Goal: Information Seeking & Learning: Understand process/instructions

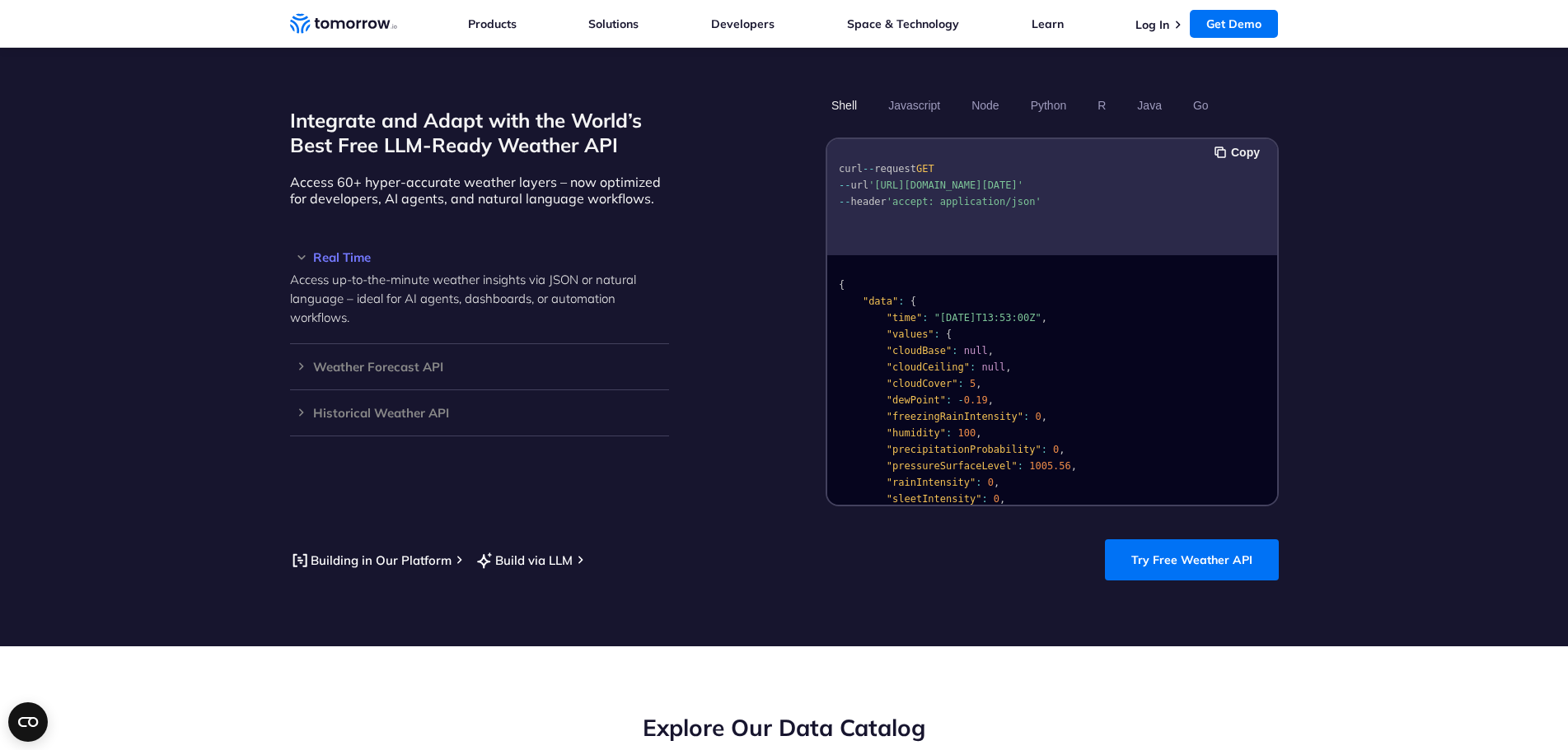
scroll to position [1396, 0]
click at [1144, 546] on link "Try Free Weather API" at bounding box center [1191, 559] width 174 height 41
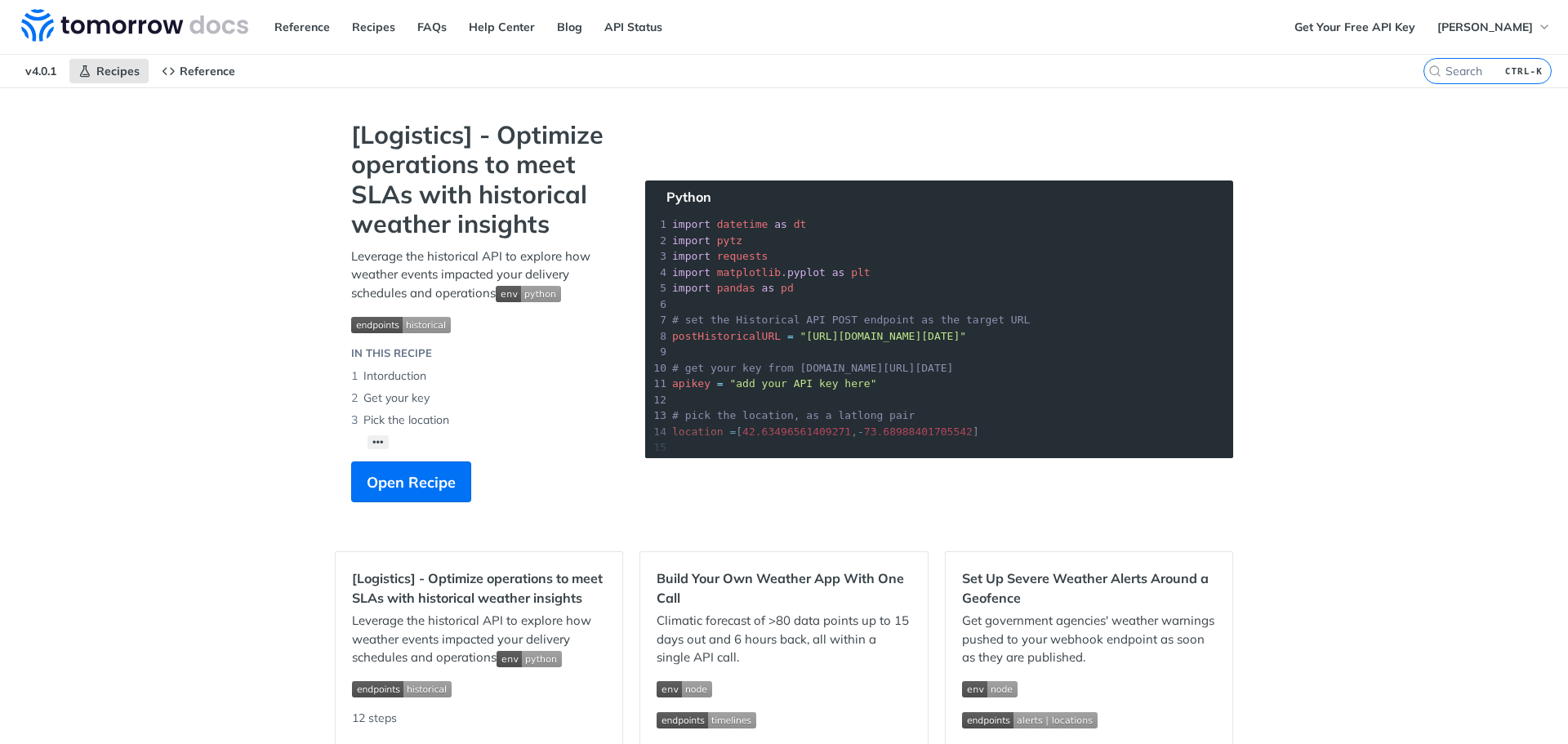
scroll to position [524, 0]
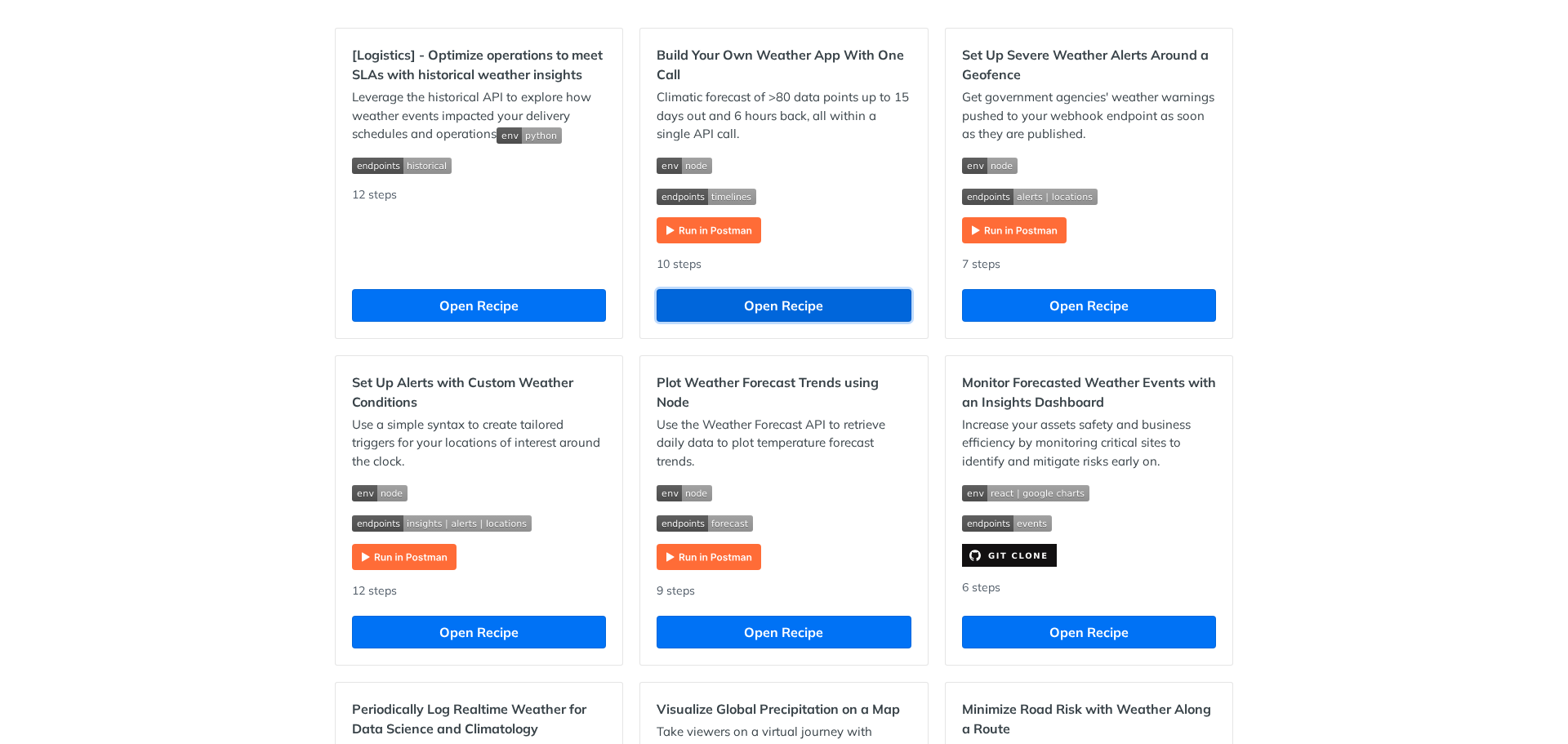
click at [755, 301] on button "Open Recipe" at bounding box center [783, 305] width 254 height 32
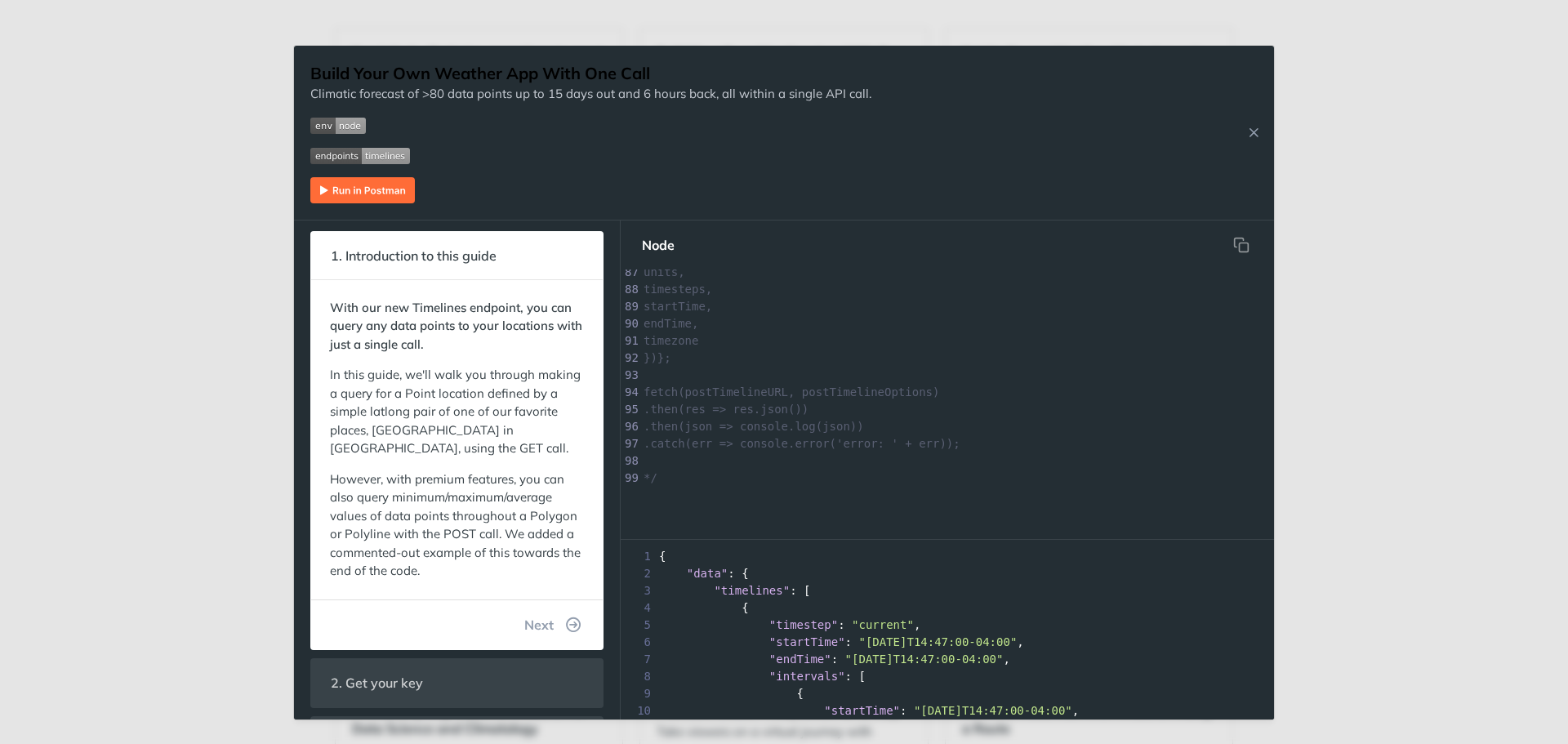
scroll to position [8, 0]
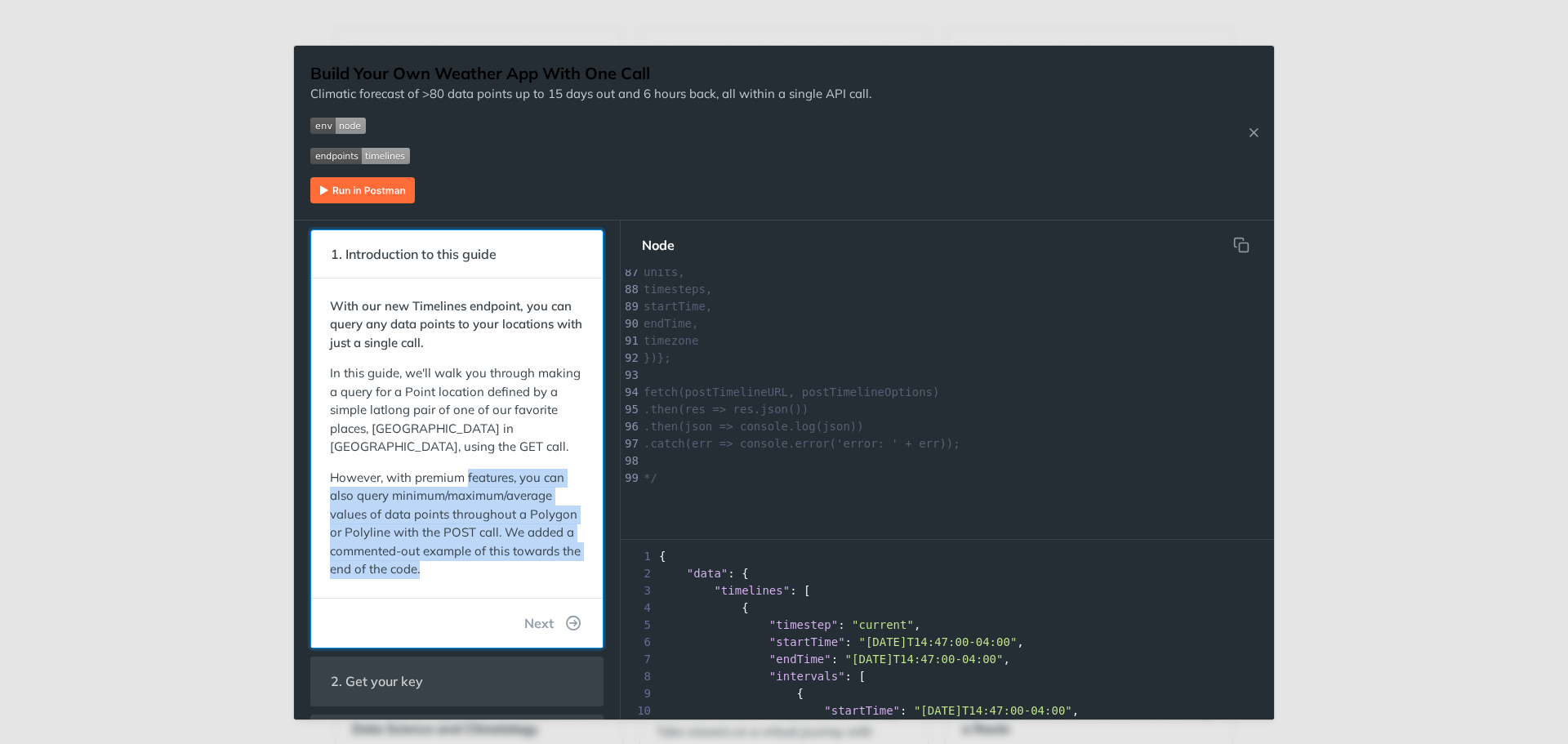
drag, startPoint x: 469, startPoint y: 457, endPoint x: 542, endPoint y: 567, distance: 132.0
click at [542, 567] on div "With our new Timelines endpoint, you can query any data points to your location…" at bounding box center [457, 438] width 254 height 281
click at [542, 567] on p "However, with premium features, you can also query minimum/maximum/average valu…" at bounding box center [457, 525] width 254 height 111
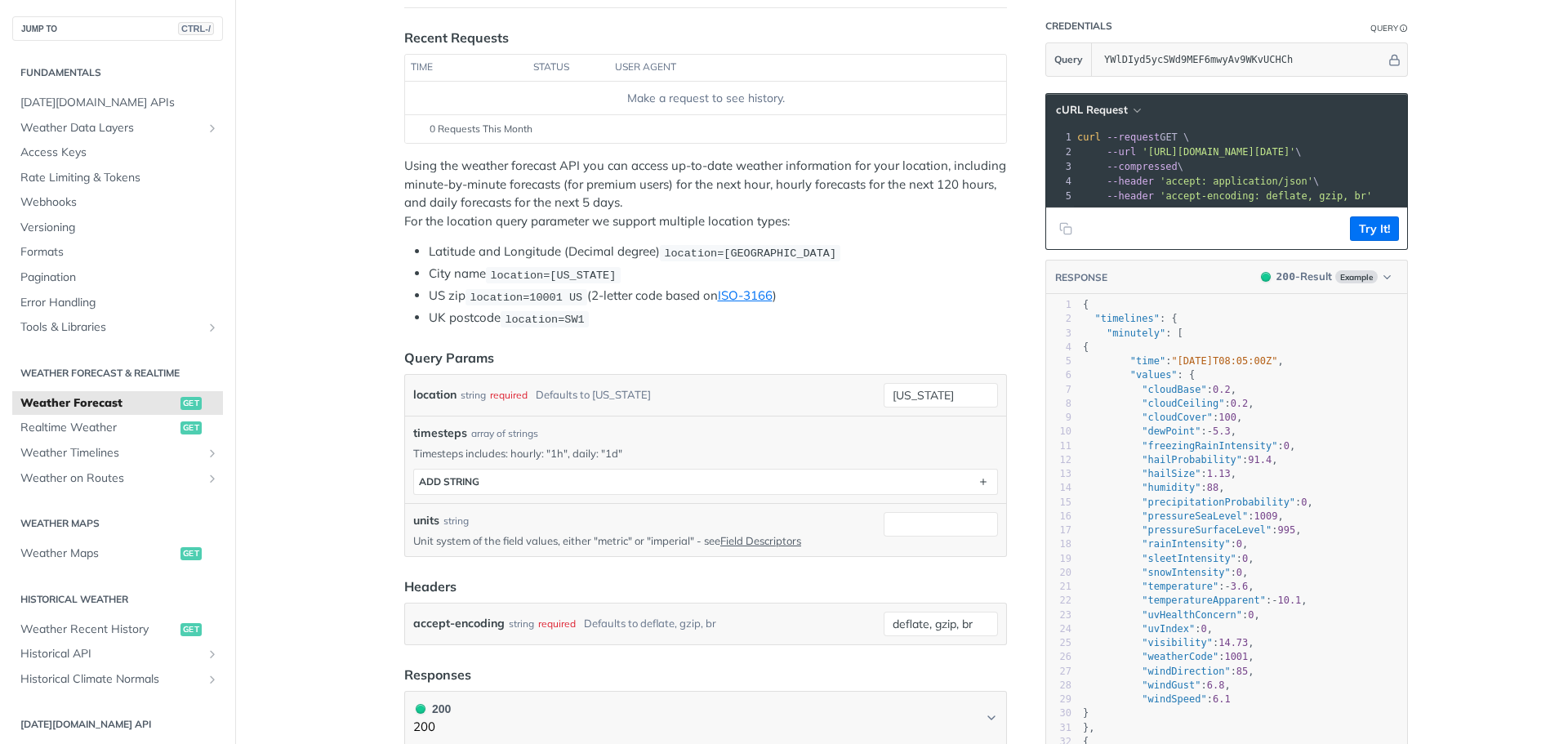
scroll to position [187, 0]
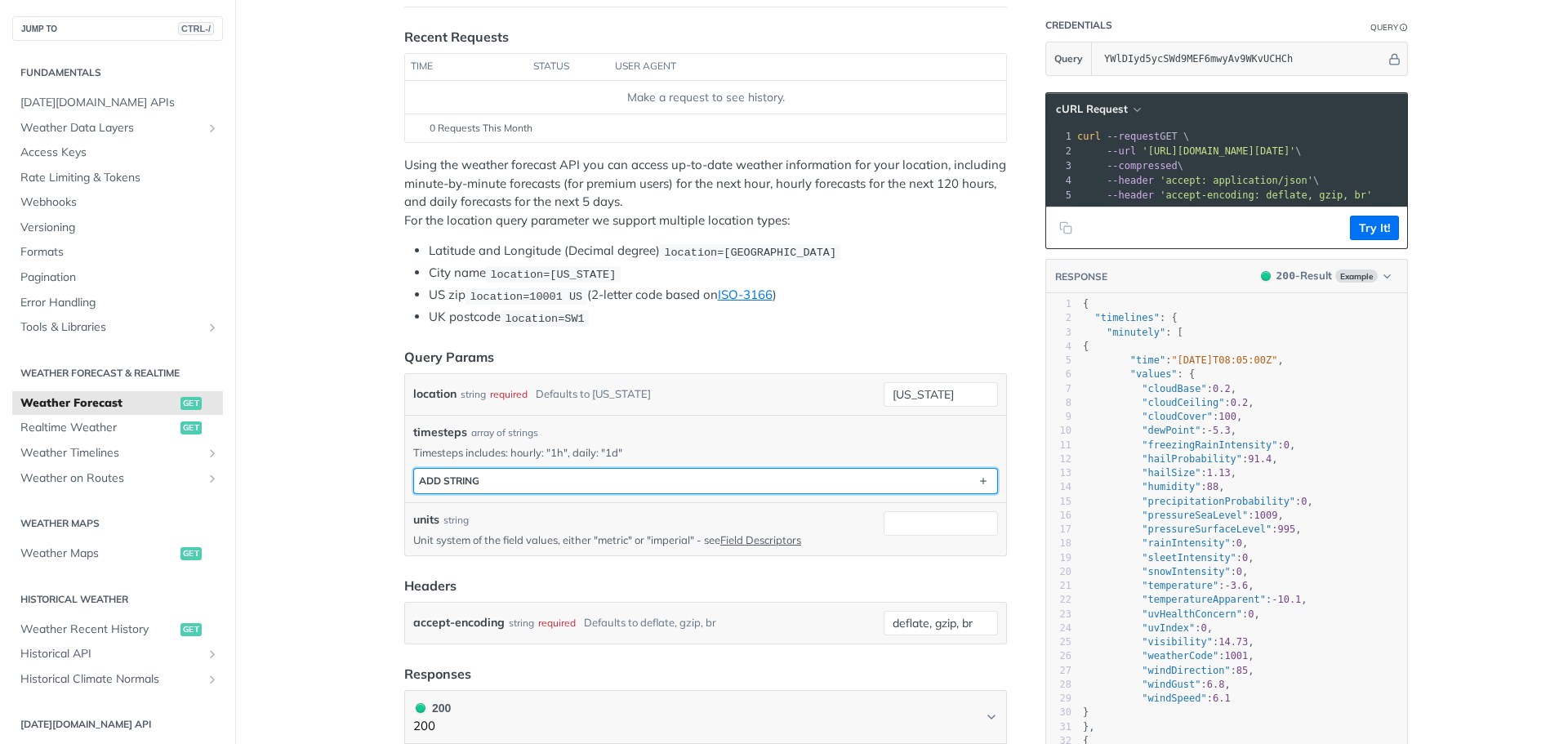
click at [684, 480] on button "ADD string" at bounding box center [705, 482] width 583 height 25
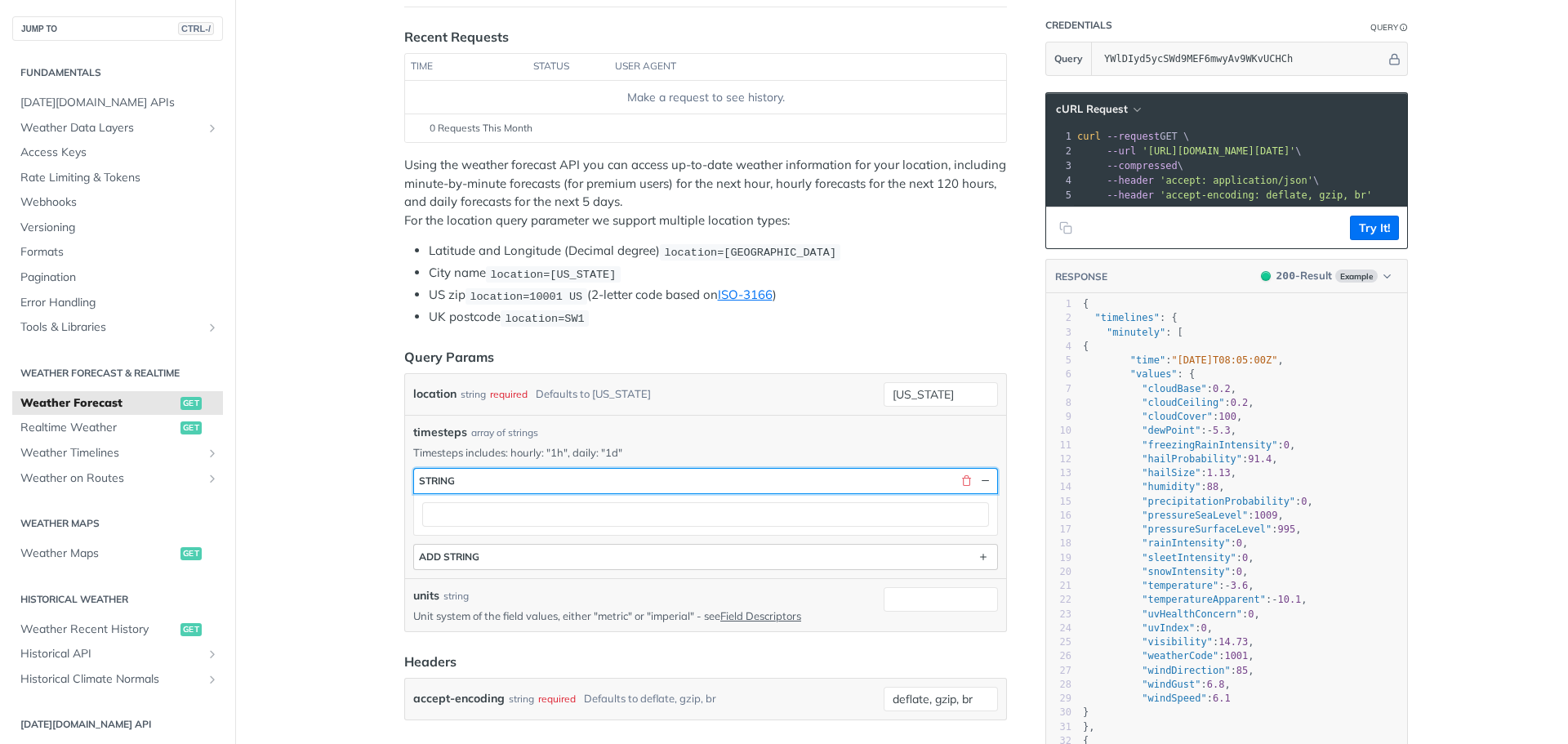
click at [684, 480] on button "string" at bounding box center [705, 482] width 583 height 25
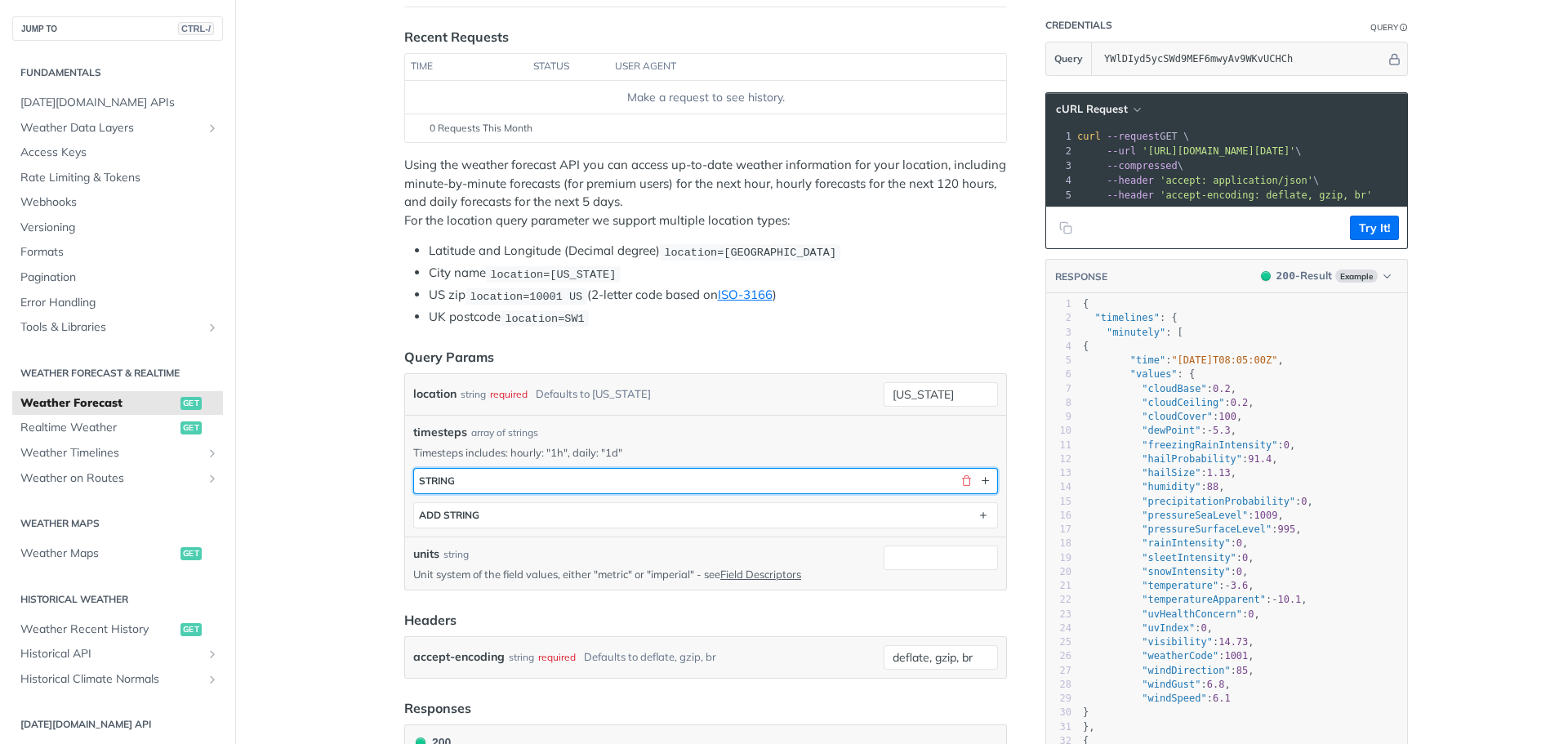
drag, startPoint x: 684, startPoint y: 480, endPoint x: 710, endPoint y: 343, distance: 139.4
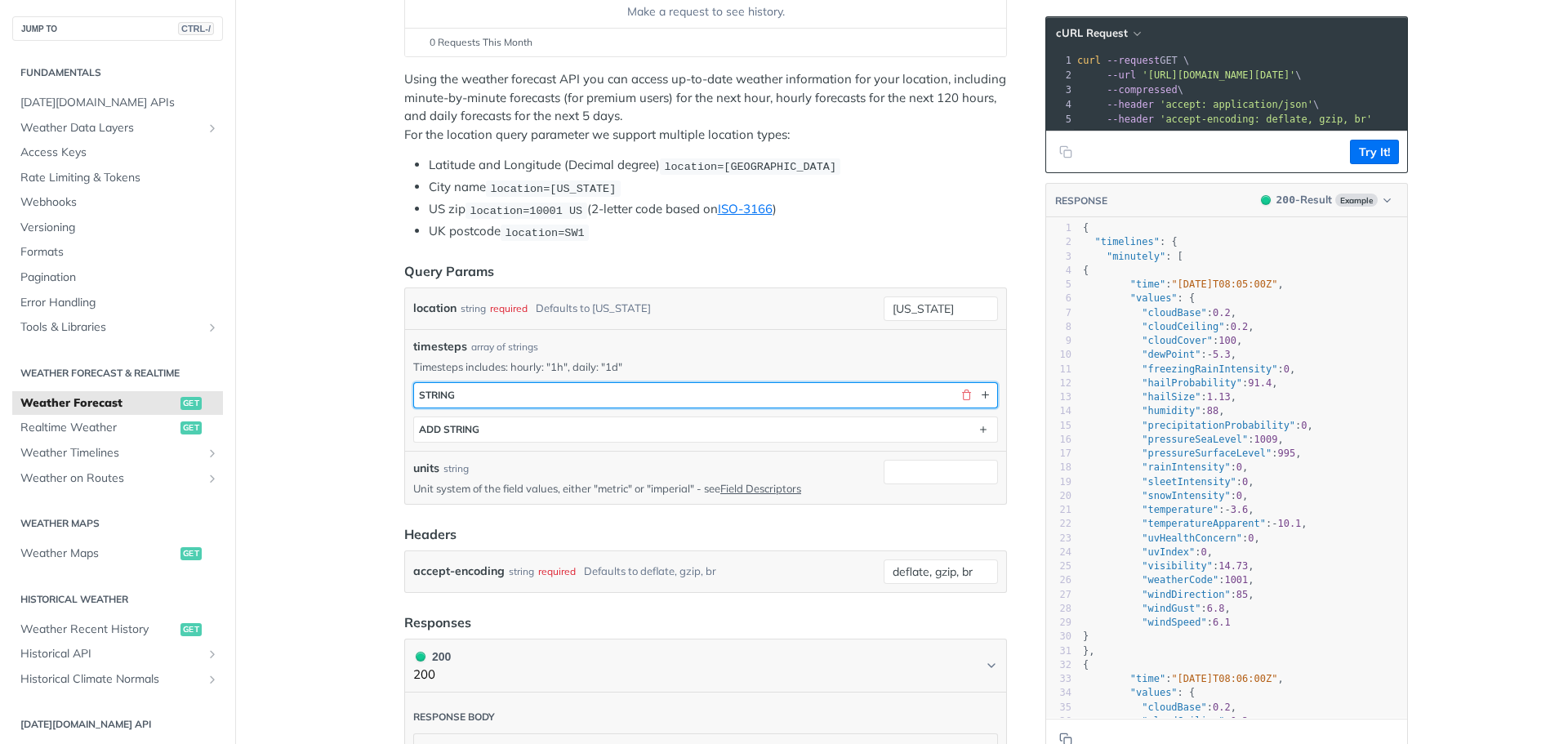
scroll to position [274, 0]
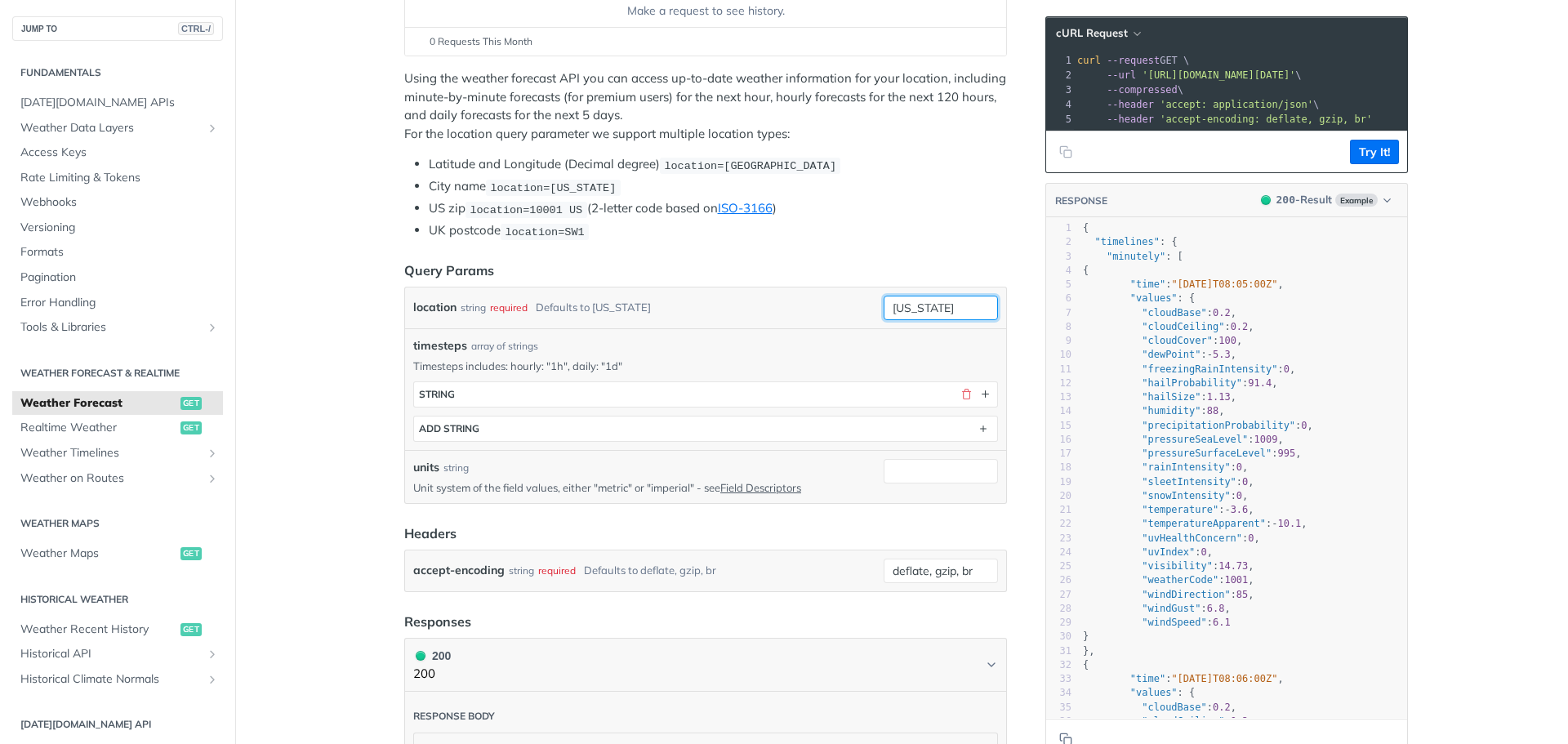
click at [944, 312] on input "new york" at bounding box center [940, 308] width 114 height 25
drag, startPoint x: 943, startPoint y: 308, endPoint x: 856, endPoint y: 306, distance: 87.0
click at [856, 306] on div "location string required Defaults to new york new york required type : string U…" at bounding box center [705, 308] width 585 height 25
type input "milano"
click at [920, 163] on li "Latitude and Longitude (Decimal degree) location=42.3478, -71.0466" at bounding box center [718, 165] width 578 height 19
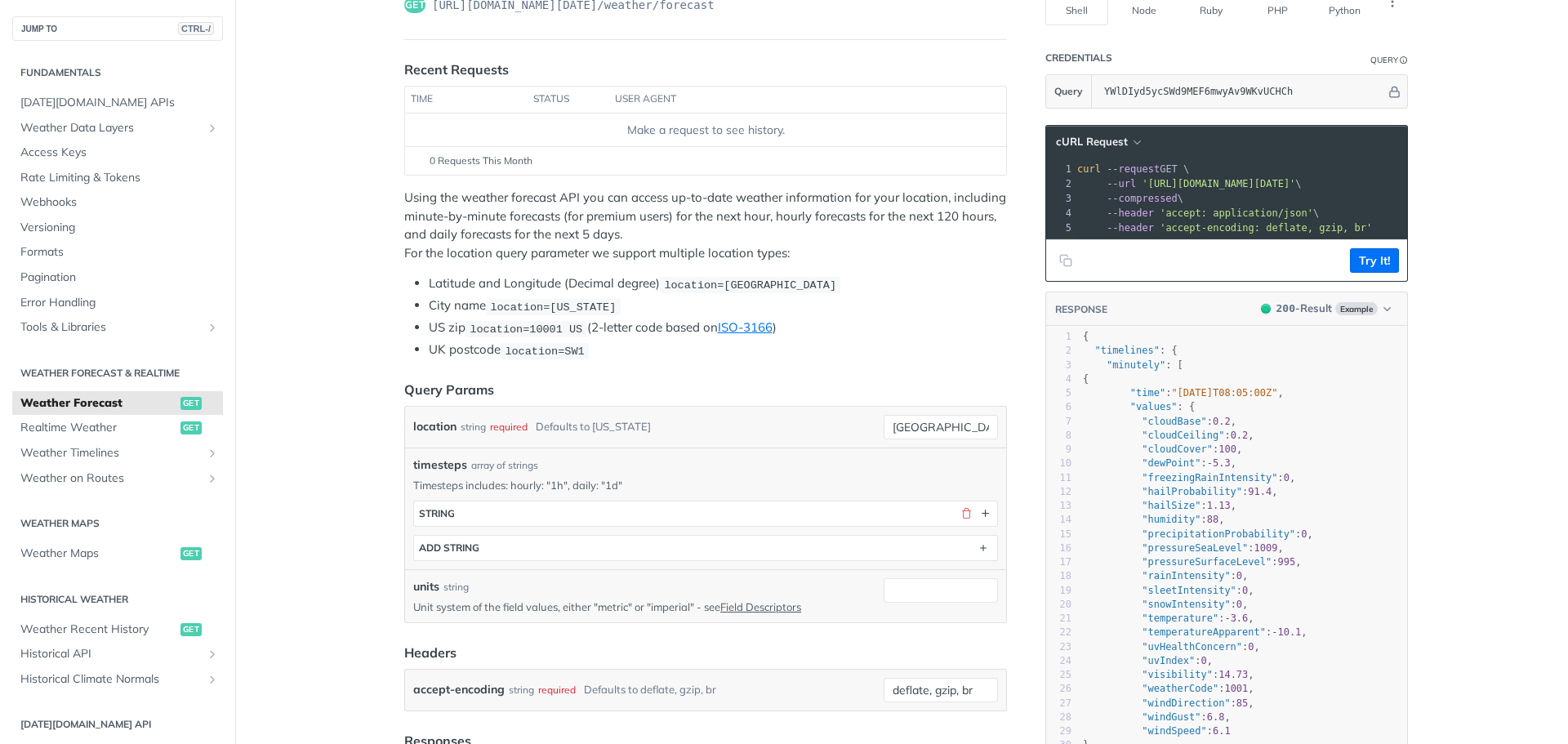
scroll to position [158, 0]
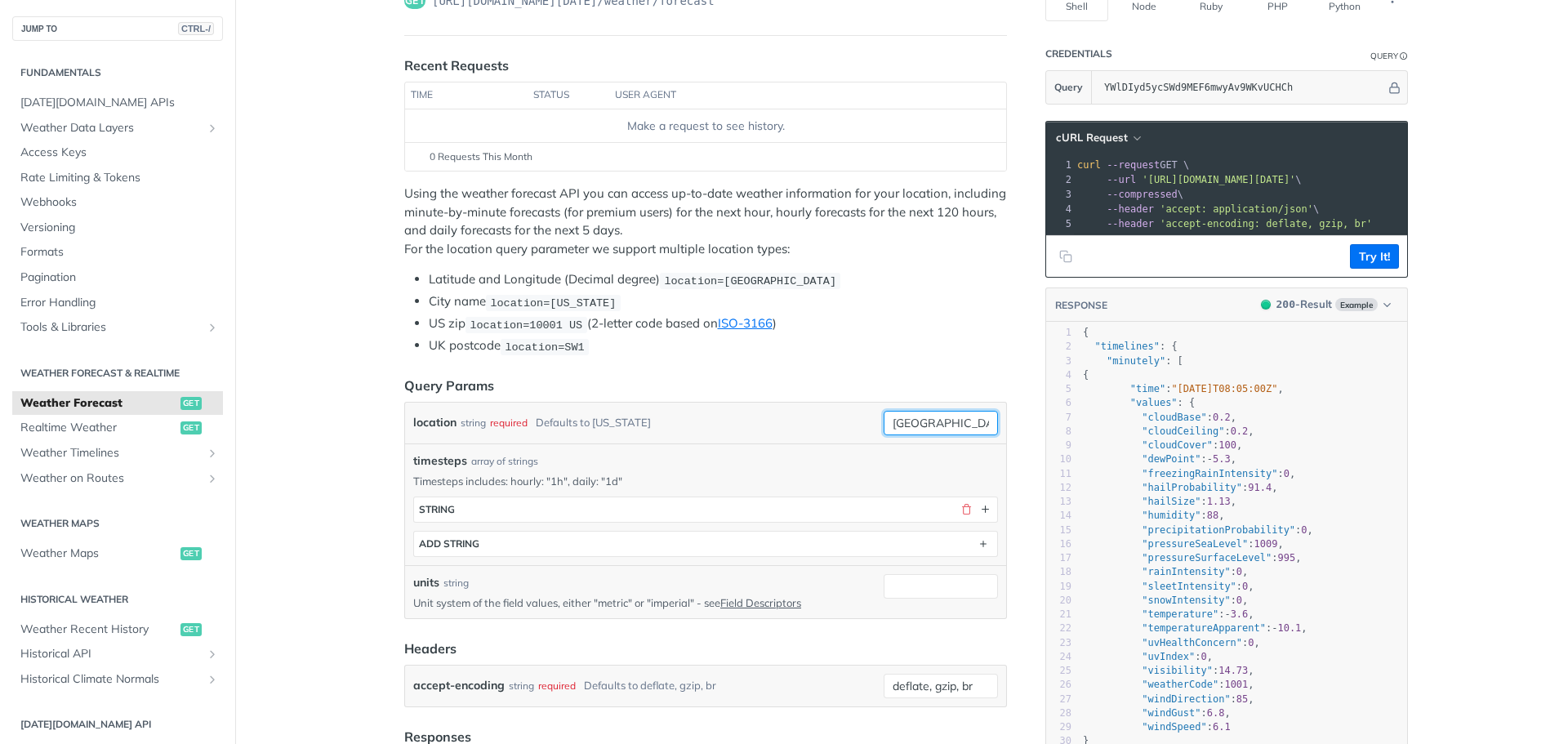
click at [947, 423] on input "milano" at bounding box center [940, 424] width 114 height 25
click at [785, 448] on div "timesteps array of strings Timesteps includes: hourly: "1h", daily: "1d" timest…" at bounding box center [706, 505] width 601 height 122
click at [985, 506] on button "button" at bounding box center [984, 509] width 14 height 14
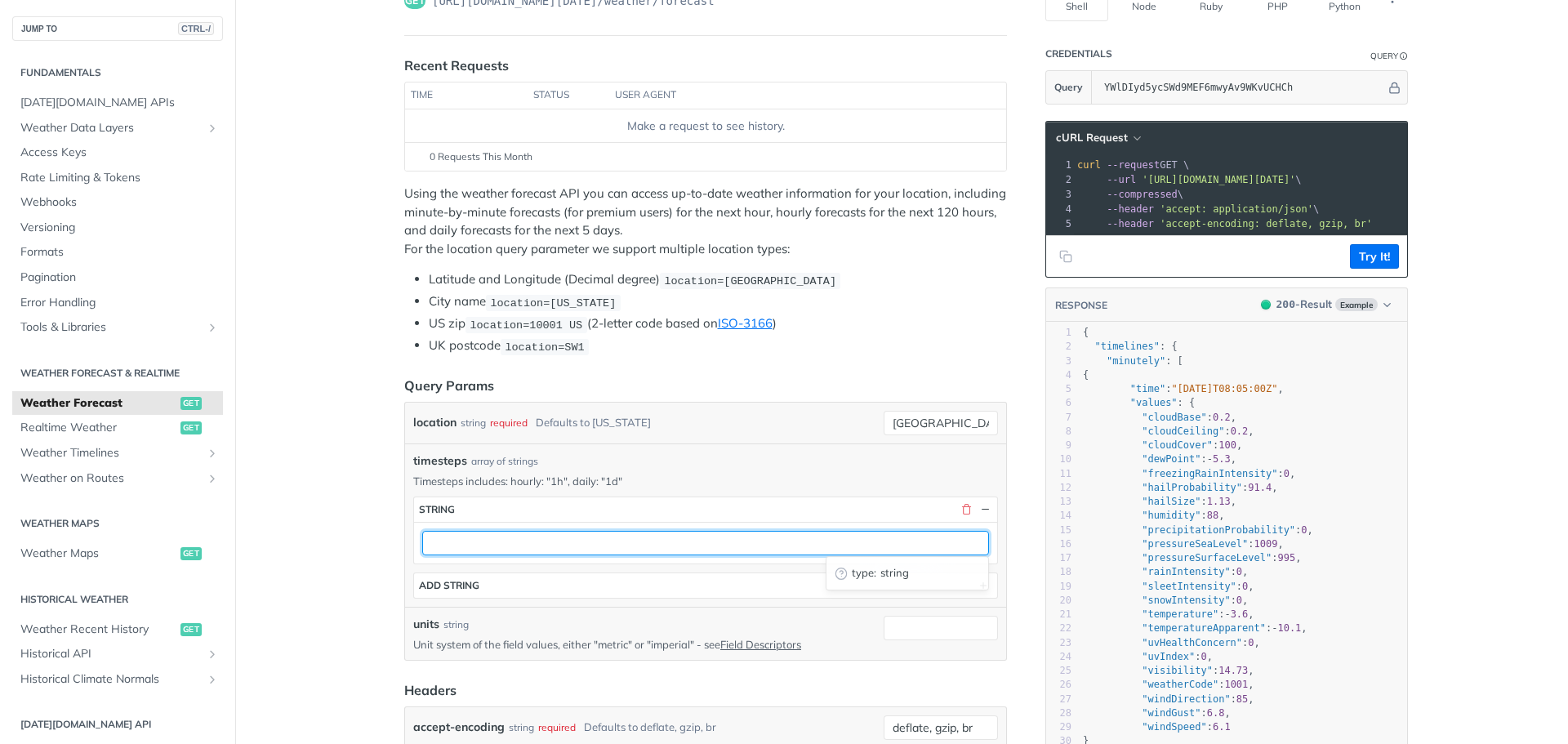
click at [710, 531] on input "text" at bounding box center [706, 544] width 567 height 25
type input "daily"
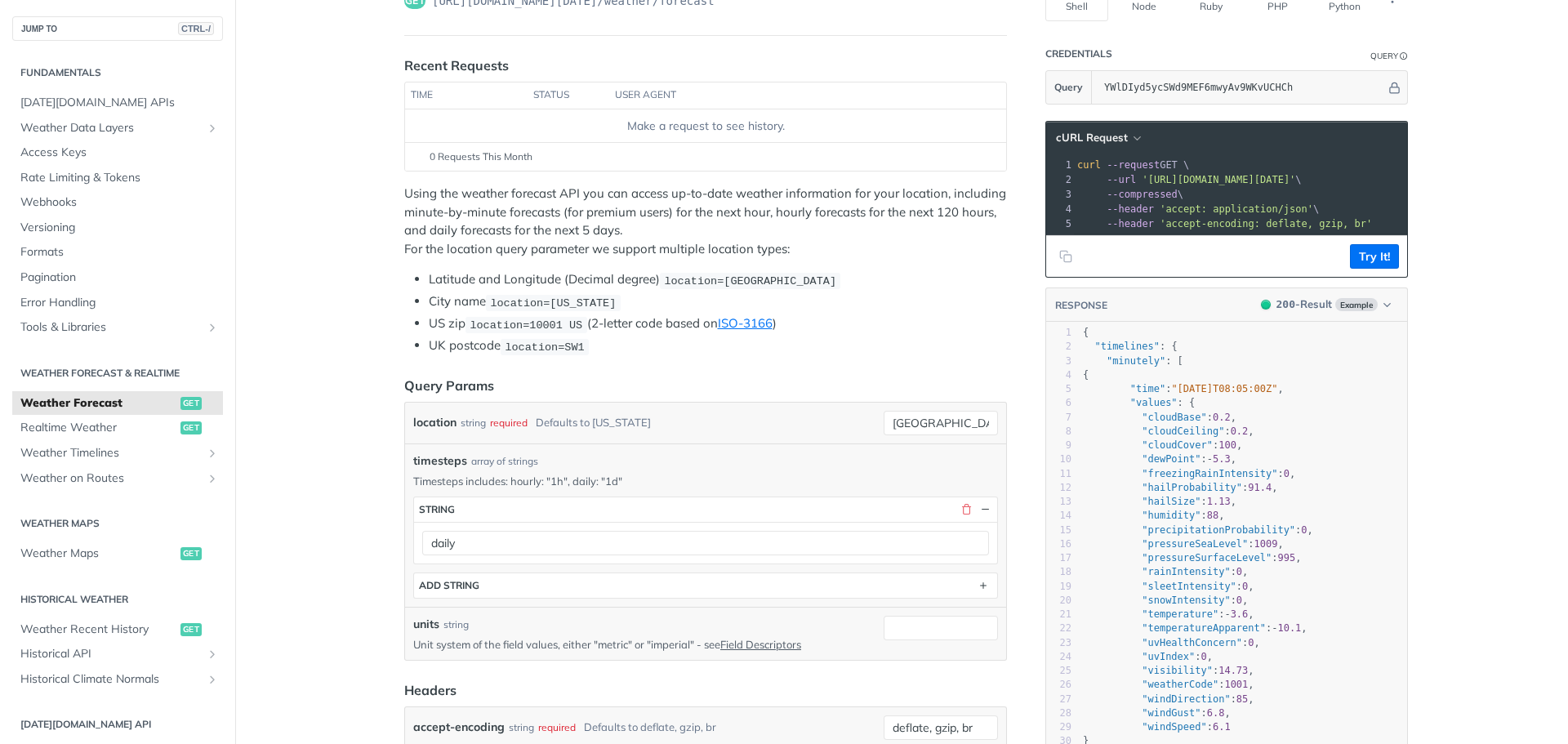
click at [890, 376] on header "Query Params" at bounding box center [706, 385] width 603 height 20
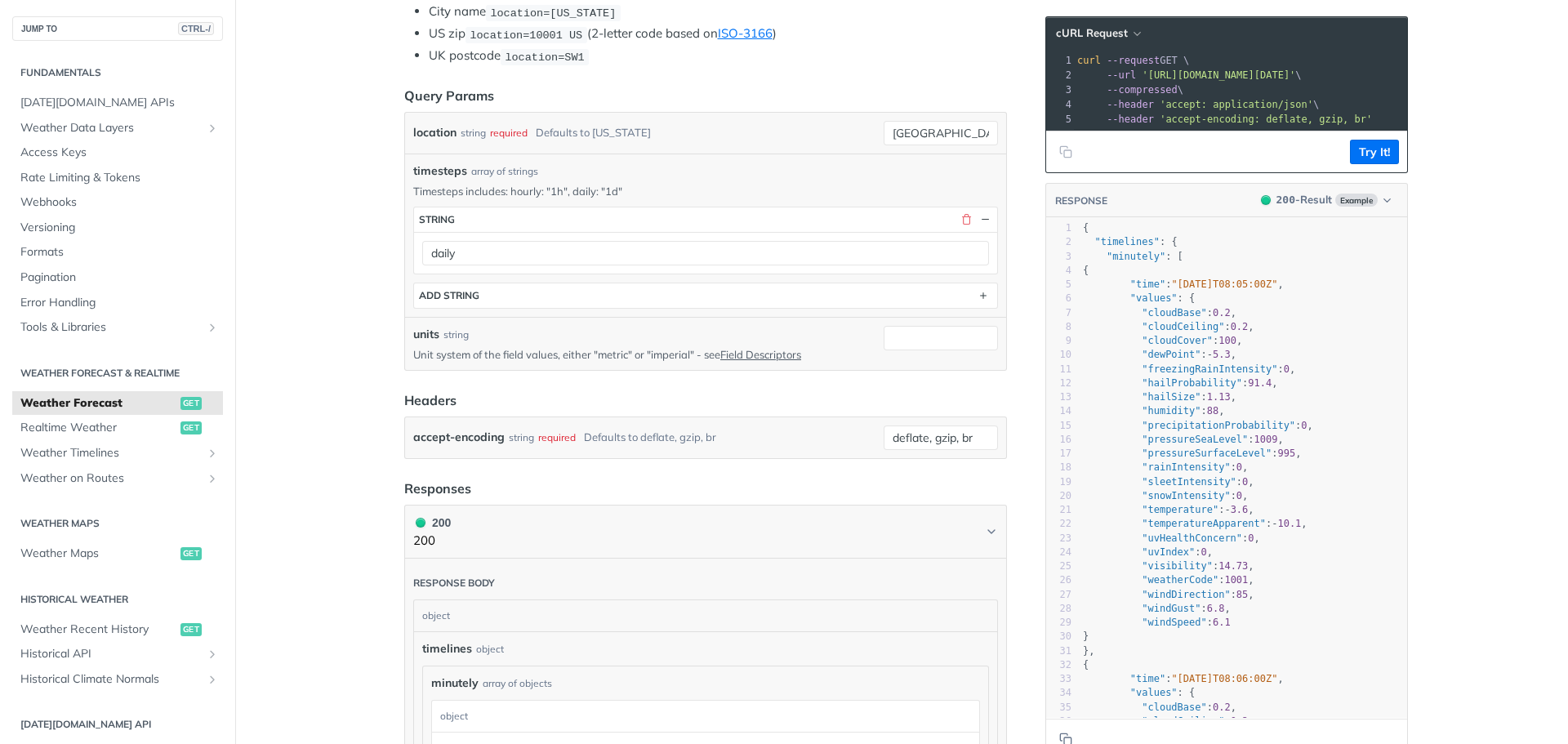
scroll to position [449, 0]
click at [912, 341] on input "units" at bounding box center [940, 338] width 114 height 25
type input "metric"
click at [990, 403] on header "Headers" at bounding box center [706, 399] width 603 height 20
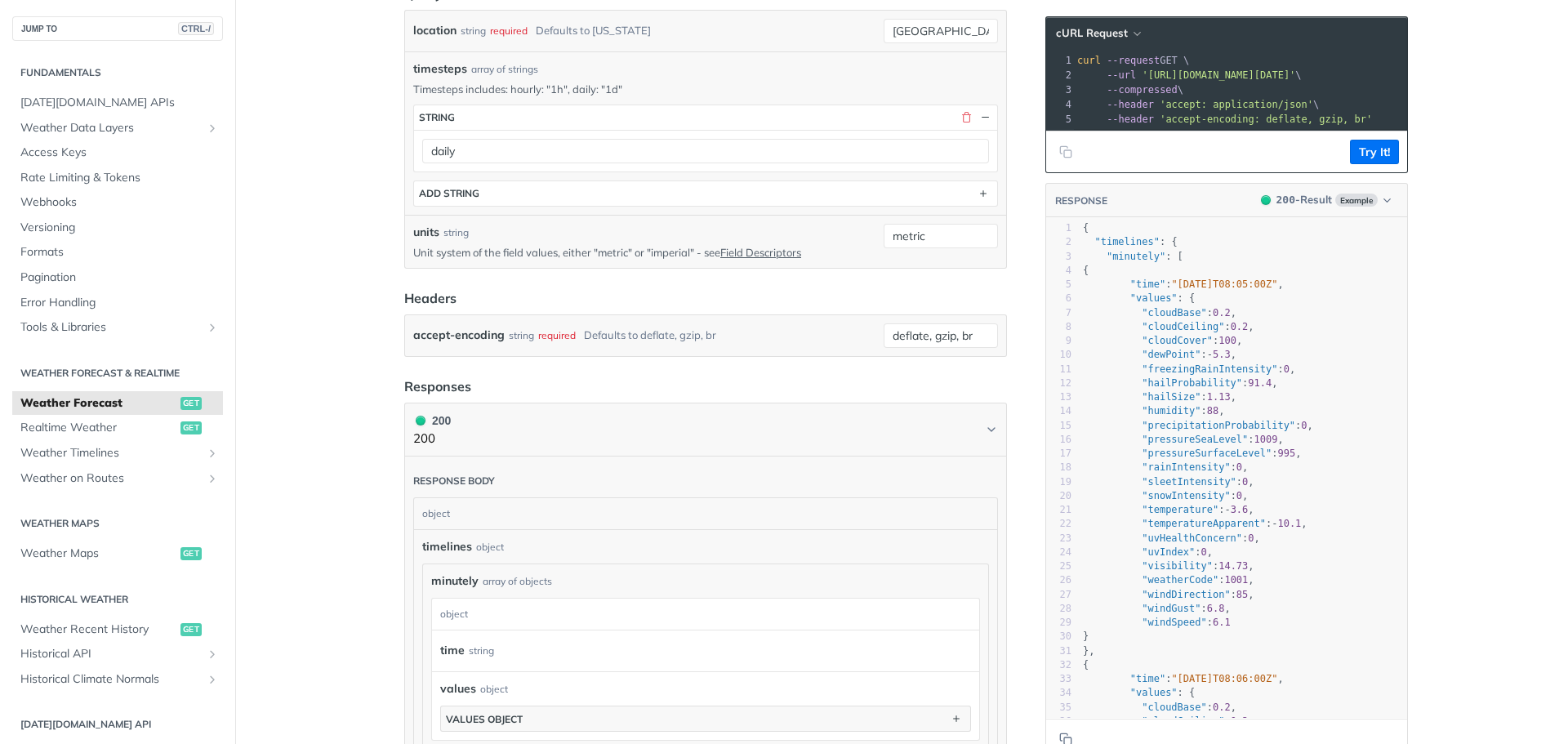
scroll to position [552, 0]
click at [968, 337] on input "deflate, gzip, br" at bounding box center [940, 334] width 114 height 25
click at [892, 429] on div "Use default value" at bounding box center [917, 422] width 162 height 26
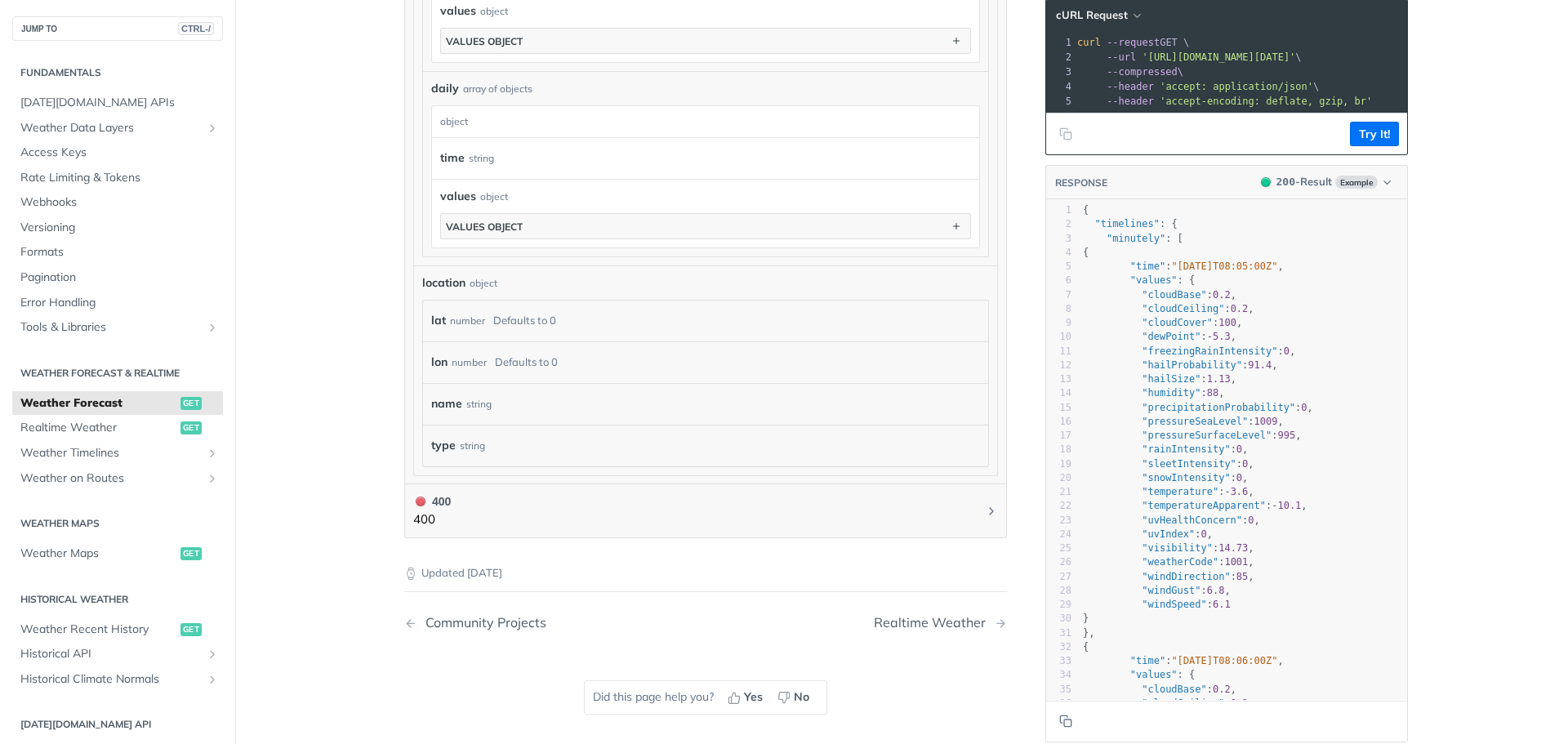
scroll to position [1416, 0]
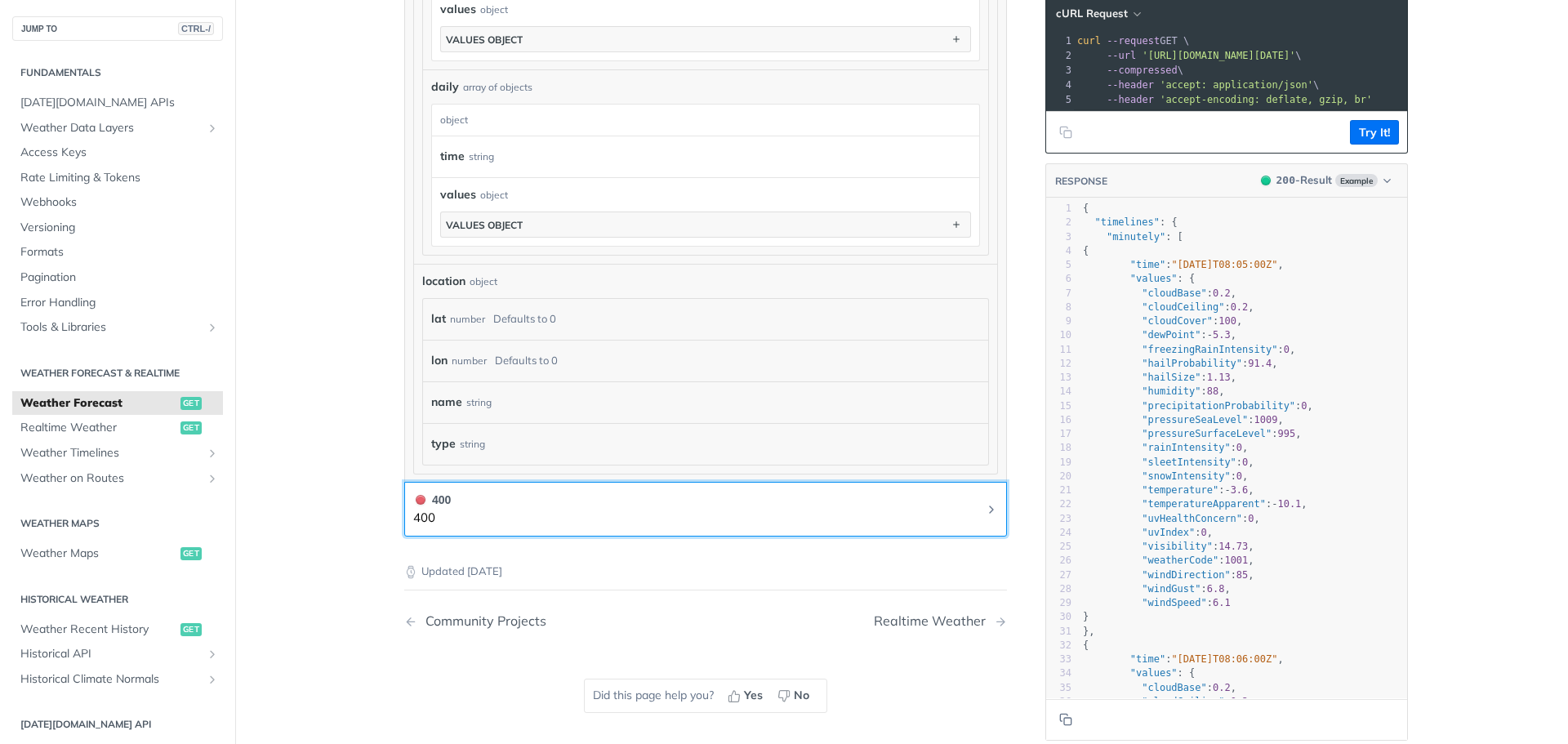
click at [425, 508] on p "400" at bounding box center [431, 518] width 37 height 19
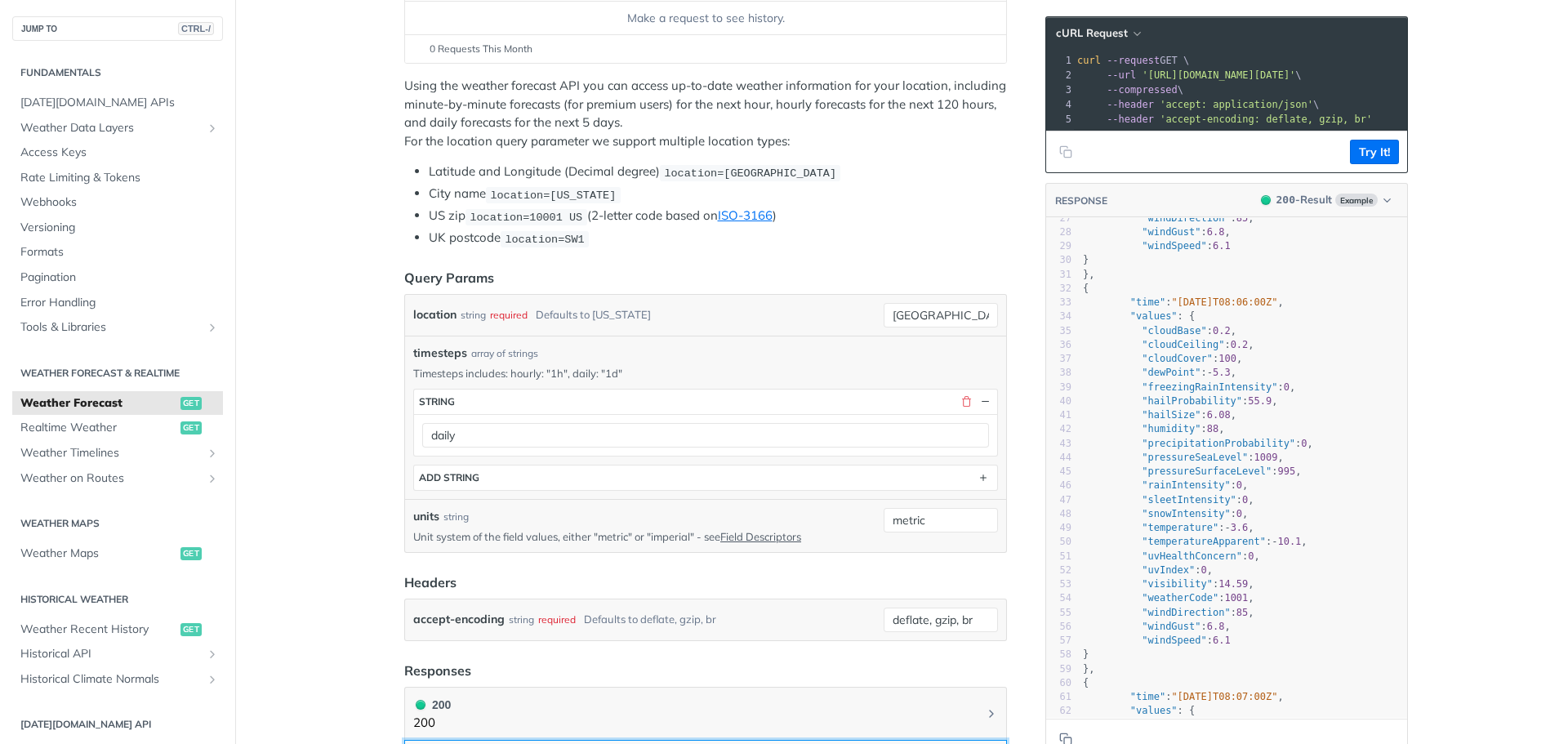
scroll to position [0, 0]
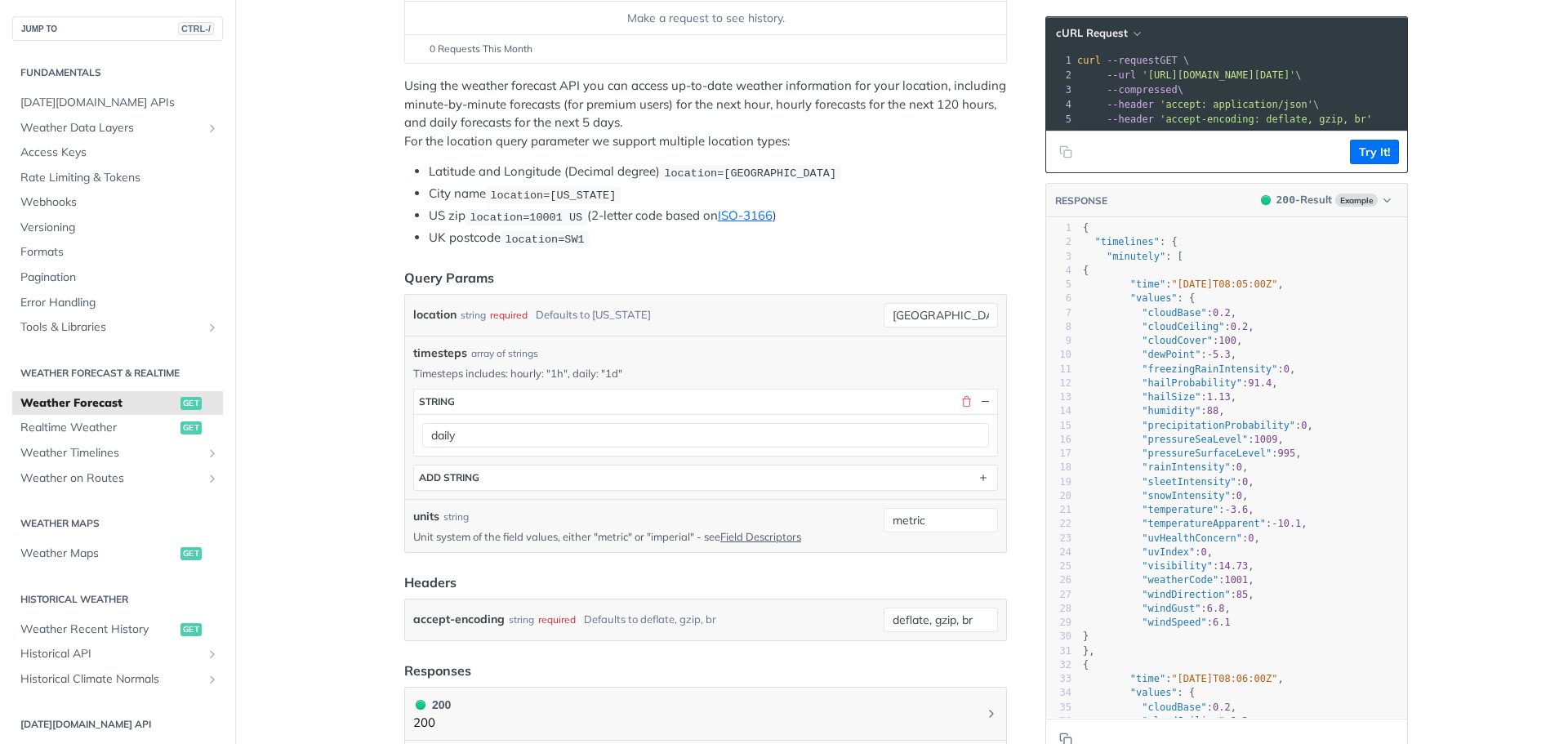
click at [1440, 325] on main "JUMP TO CTRL-/ Fundamentals Tomorrow.io APIs Weather Data Layers Core Probabili…" at bounding box center [784, 474] width 1568 height 1307
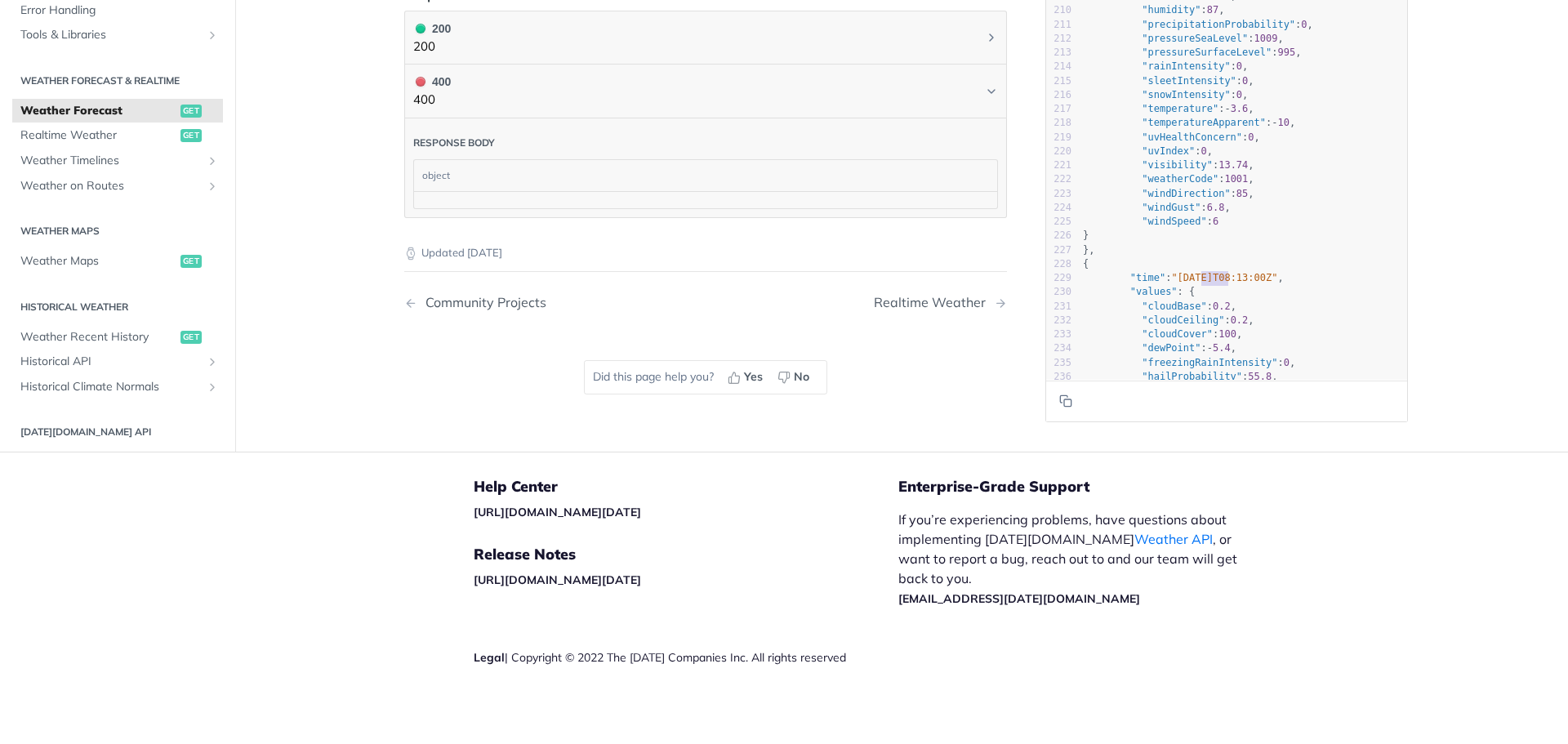
type textarea "-02-09"
drag, startPoint x: 1224, startPoint y: 287, endPoint x: 1190, endPoint y: 287, distance: 34.0
click at [1190, 283] on span ""2025-02-09T08:13:00Z"" at bounding box center [1224, 278] width 106 height 11
click at [1294, 101] on pre ""snowIntensity" : 0 ," at bounding box center [1243, 94] width 327 height 14
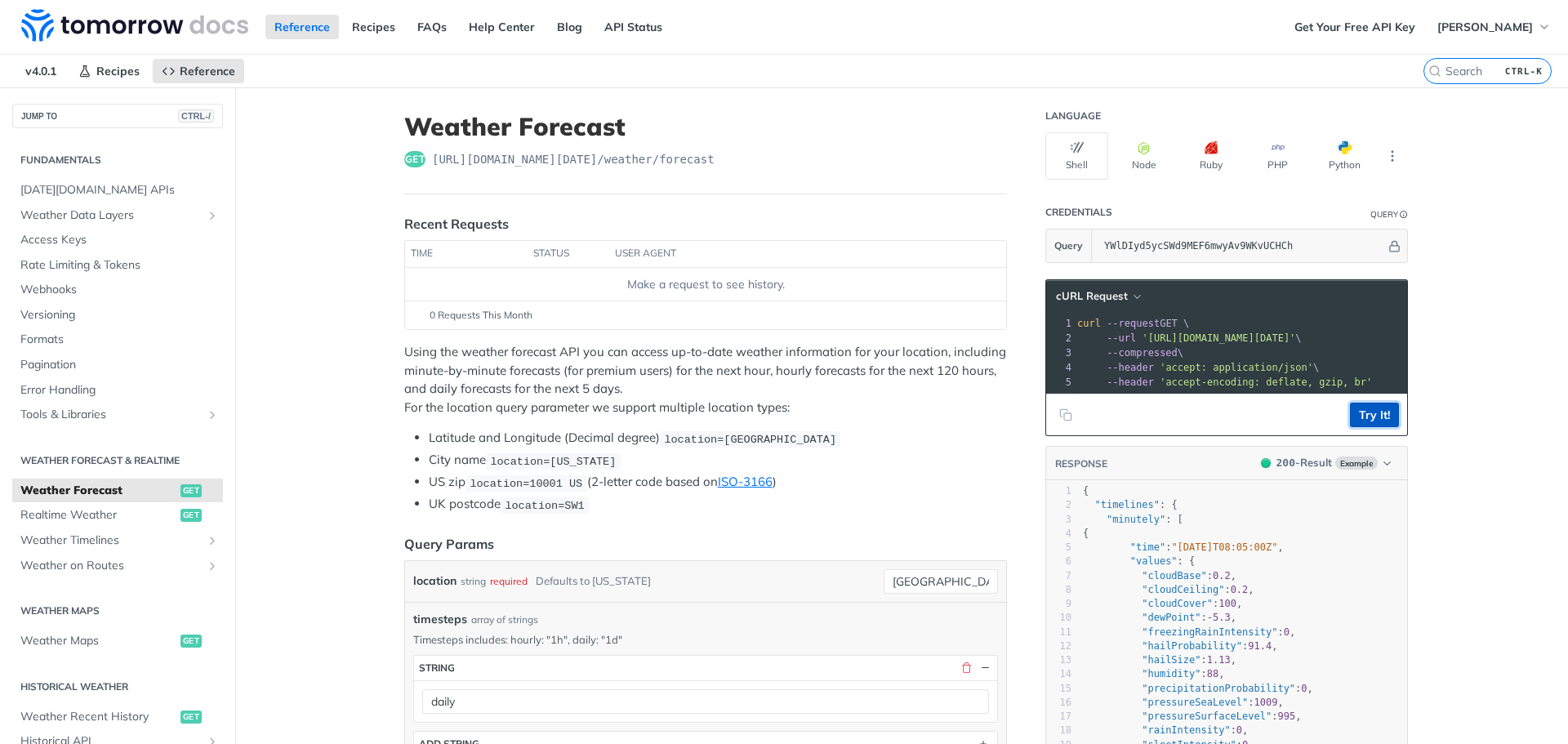
click at [1362, 427] on button "Try It!" at bounding box center [1373, 415] width 49 height 25
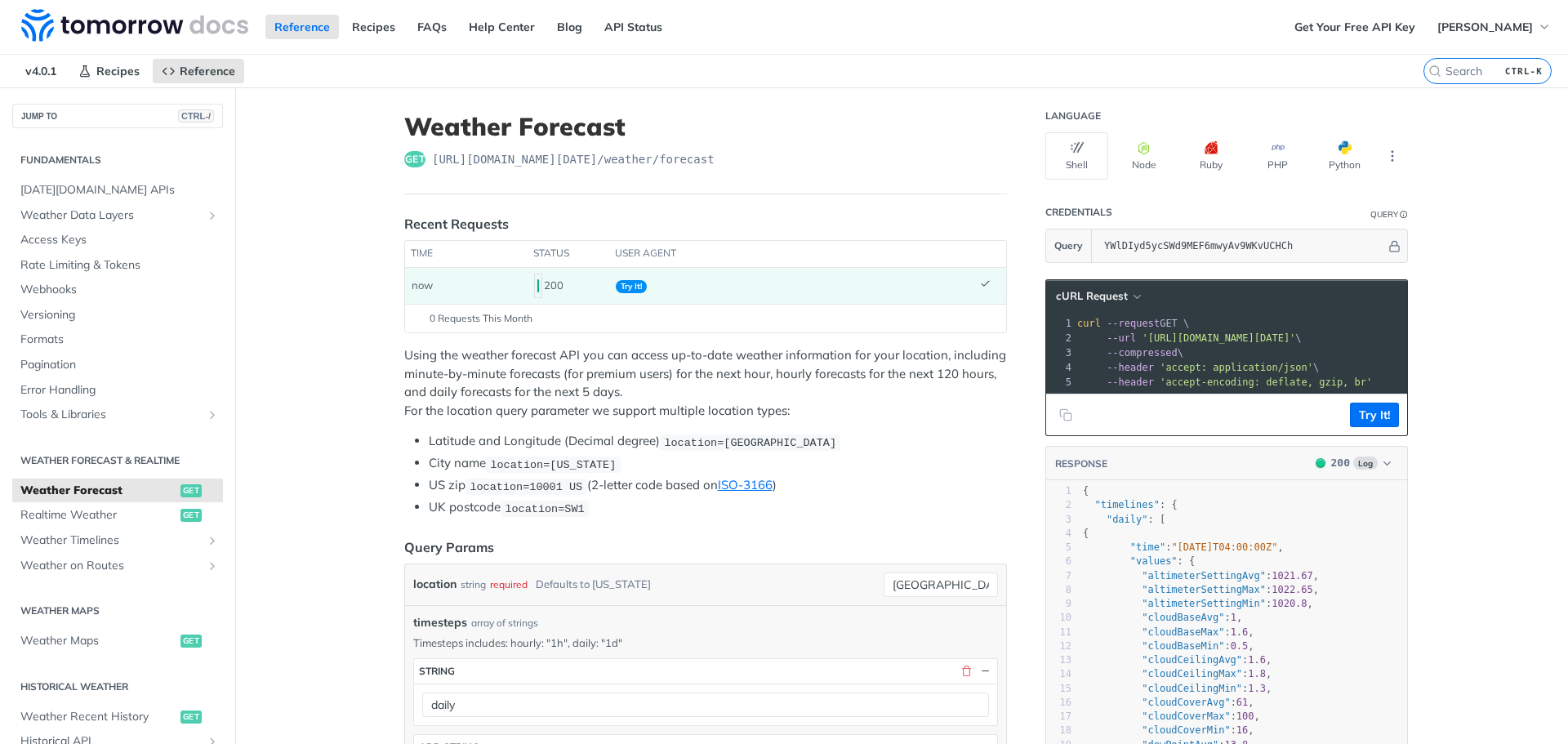
click at [625, 287] on span "Try It!" at bounding box center [631, 287] width 31 height 13
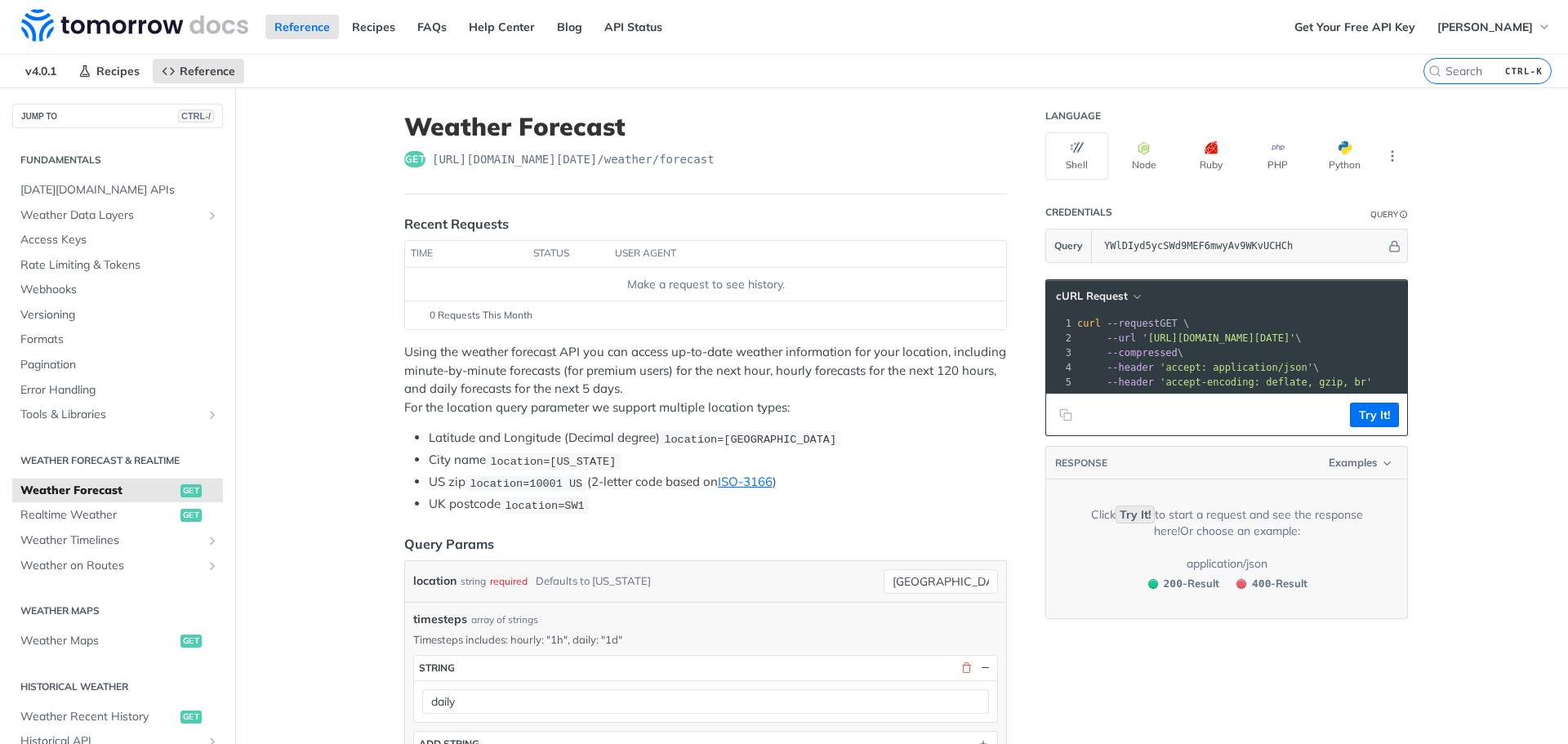
click at [625, 287] on div "Make a request to see history." at bounding box center [706, 284] width 588 height 17
click at [1365, 471] on span "Examples" at bounding box center [1352, 463] width 49 height 16
click at [1261, 524] on div "200 - Result" at bounding box center [1275, 528] width 59 height 17
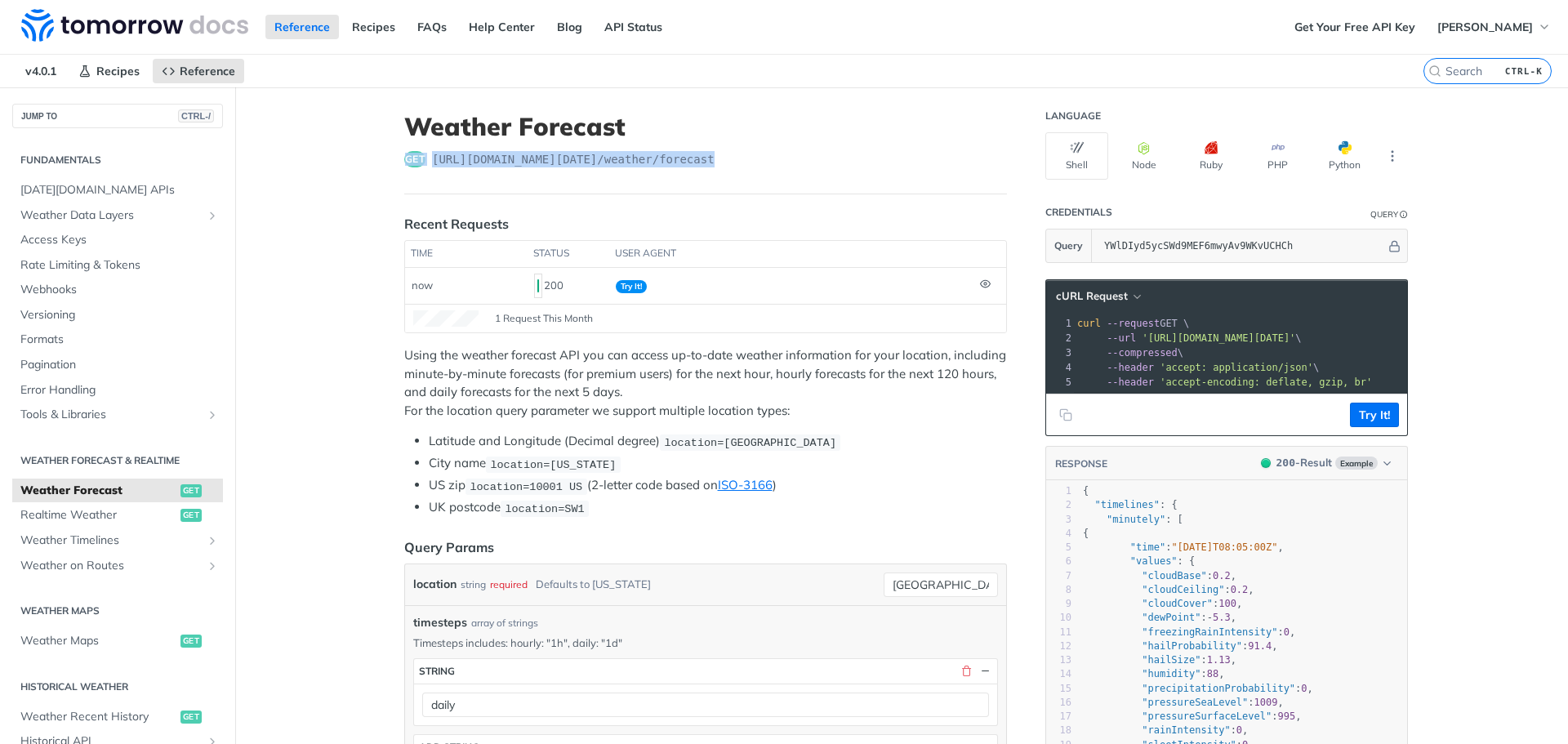
drag, startPoint x: 706, startPoint y: 156, endPoint x: 361, endPoint y: 149, distance: 345.1
click at [361, 149] on main "JUMP TO CTRL-/ Fundamentals Tomorrow.io APIs Weather Data Layers Core Probabili…" at bounding box center [784, 742] width 1568 height 1310
copy div "get https://api.tomorrow.io/v4 /weather/forecast"
click at [788, 141] on h1 "Weather Forecast" at bounding box center [706, 126] width 603 height 30
drag, startPoint x: 423, startPoint y: 156, endPoint x: 777, endPoint y: 170, distance: 354.3
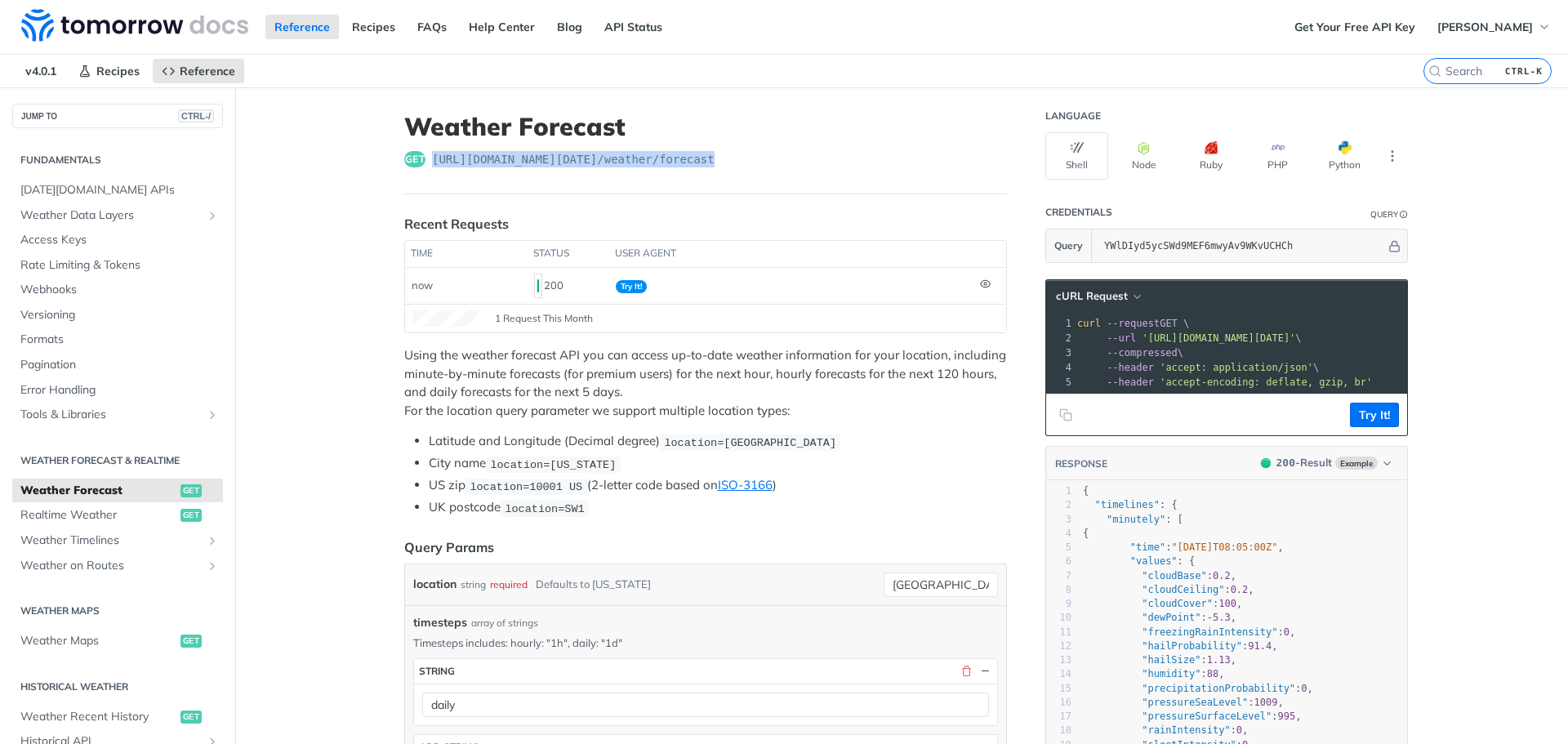
click at [777, 170] on header "Weather Forecast get https://api.tomorrow.io/v4 /weather/forecast" at bounding box center [706, 153] width 603 height 82
copy span "https://api.tomorrow.io/v4 /weather/forecast"
